Goal: Task Accomplishment & Management: Complete application form

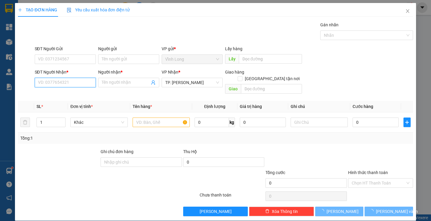
click at [73, 83] on input "SĐT Người Nhận *" at bounding box center [65, 83] width 61 height 10
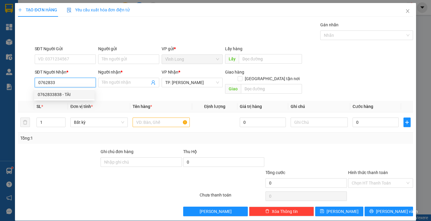
click at [65, 96] on div "0762833838 - TÀI" at bounding box center [64, 94] width 53 height 7
type input "0762833838"
type input "TÀI"
type input "0762833838"
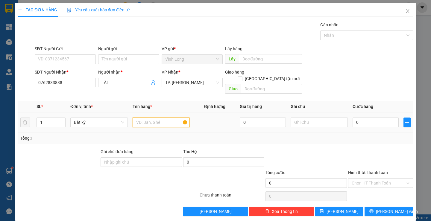
click at [151, 118] on input "text" at bounding box center [161, 123] width 57 height 10
type input "THÙNG MUS"
type input "TRANG"
type input "5"
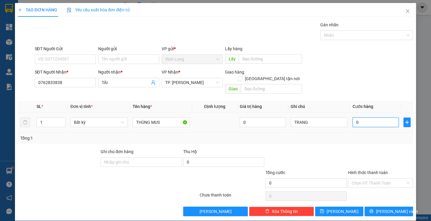
type input "5"
type input "50"
type input "50.000"
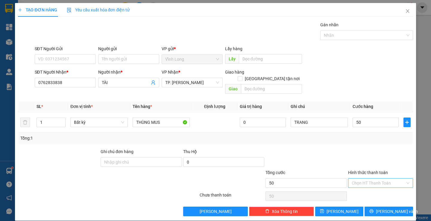
type input "50.000"
click at [373, 179] on input "Hình thức thanh toán" at bounding box center [379, 183] width 54 height 9
click at [364, 191] on div "Tại văn phòng" at bounding box center [377, 188] width 57 height 7
type input "0"
click at [371, 207] on button "[PERSON_NAME] và In" at bounding box center [389, 212] width 48 height 10
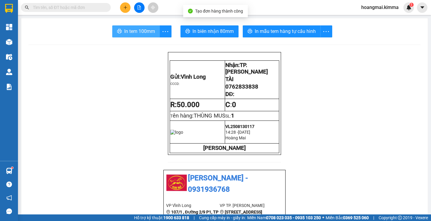
click at [129, 28] on span "In tem 100mm" at bounding box center [139, 31] width 31 height 7
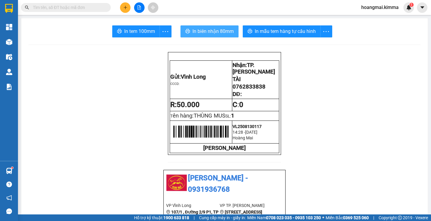
click at [216, 33] on span "In biên nhận 80mm" at bounding box center [213, 31] width 41 height 7
click at [125, 7] on icon "plus" at bounding box center [125, 7] width 0 height 3
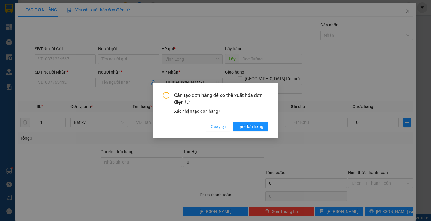
click at [220, 131] on button "Quay lại" at bounding box center [218, 127] width 25 height 10
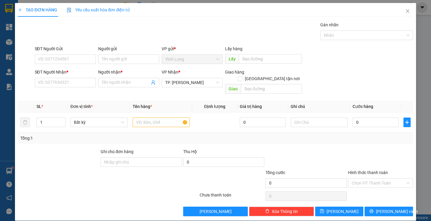
click at [62, 76] on div "SĐT Người Nhận *" at bounding box center [65, 73] width 61 height 9
click at [66, 83] on input "SĐT Người Nhận *" at bounding box center [65, 83] width 61 height 10
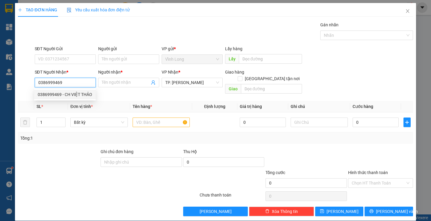
click at [71, 95] on div "0386999469 - CH VIỆT THẢO" at bounding box center [65, 94] width 54 height 7
type input "0386999469"
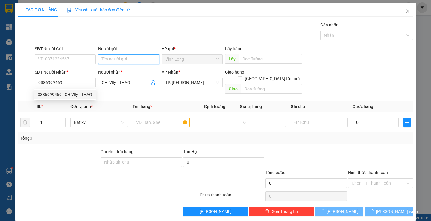
click at [113, 60] on input "Người gửi" at bounding box center [128, 59] width 61 height 10
type input "CH VIỆT THẢO"
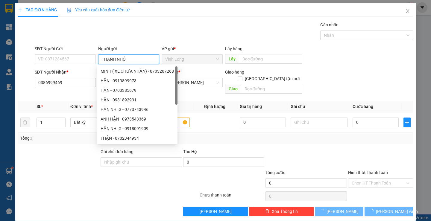
type input "THANH NHỎ"
click at [242, 21] on div "TẠO ĐƠN HÀNG Yêu cầu xuất hóa đơn điện tử Transit Pickup Surcharge Ids Transit …" at bounding box center [215, 109] width 395 height 213
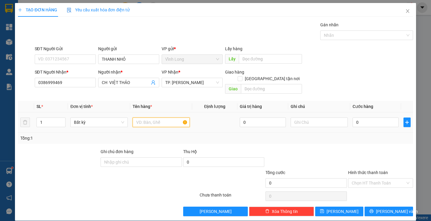
click at [170, 118] on input "text" at bounding box center [161, 123] width 57 height 10
type input "HỘP"
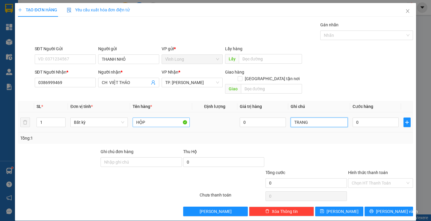
type input "TRANG"
type input "2"
type input "20"
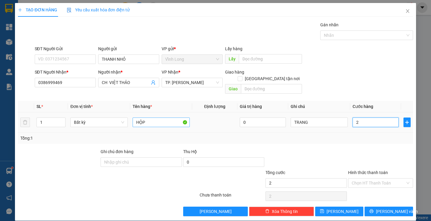
type input "20"
type input "20.000"
click at [355, 181] on div "Hình thức thanh toán Chọn HT Thanh Toán" at bounding box center [380, 179] width 65 height 21
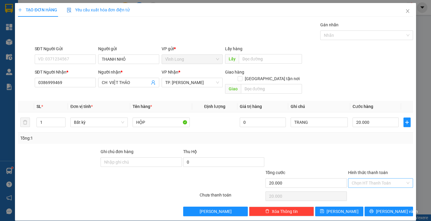
click at [355, 179] on input "Hình thức thanh toán" at bounding box center [379, 183] width 54 height 9
click at [356, 185] on div "Tại văn phòng" at bounding box center [377, 188] width 57 height 7
type input "0"
click at [374, 210] on icon "printer" at bounding box center [372, 212] width 4 height 4
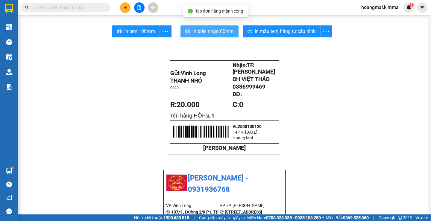
click at [190, 31] on button "In biên nhận 80mm" at bounding box center [210, 31] width 58 height 12
drag, startPoint x: 211, startPoint y: 30, endPoint x: 253, endPoint y: 45, distance: 44.5
click at [211, 30] on span "In biên nhận 80mm" at bounding box center [213, 31] width 41 height 7
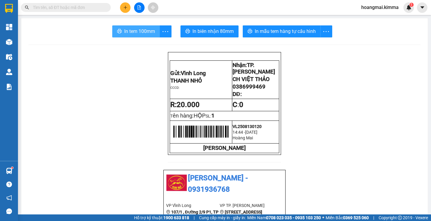
click at [135, 31] on span "In tem 100mm" at bounding box center [139, 31] width 31 height 7
